Goal: Book appointment/travel/reservation

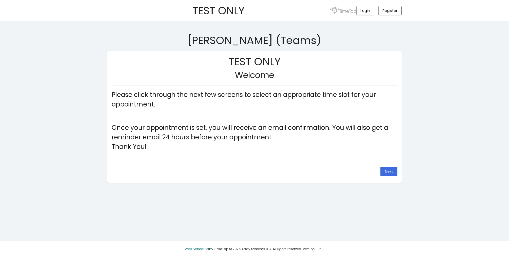
click at [88, 3] on header "TEST ONLY Login Register" at bounding box center [254, 10] width 509 height 21
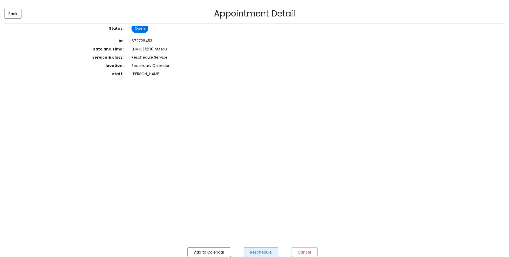
click at [256, 252] on span "Reschedule" at bounding box center [260, 251] width 21 height 5
